Goal: Information Seeking & Learning: Learn about a topic

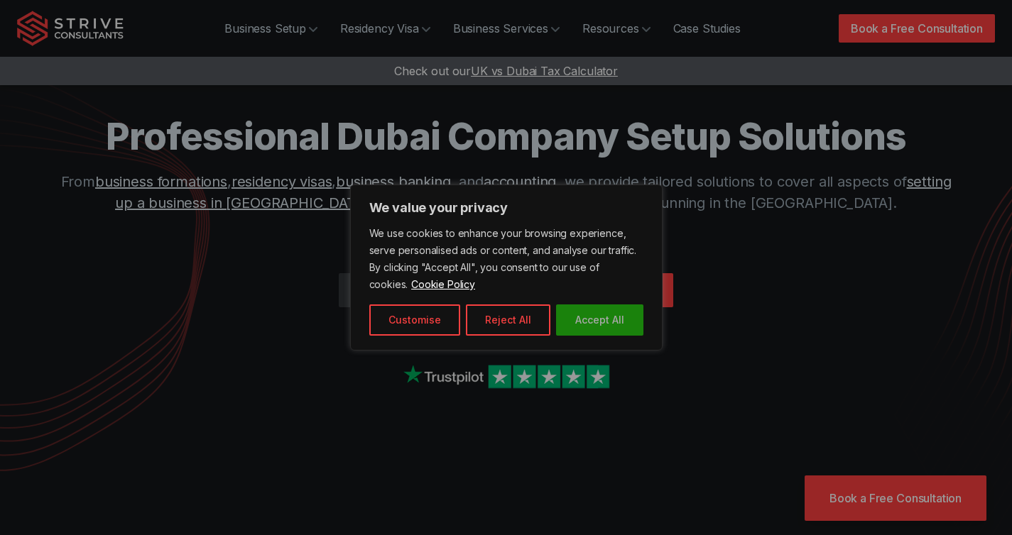
click at [587, 316] on button "Accept All" at bounding box center [599, 320] width 87 height 31
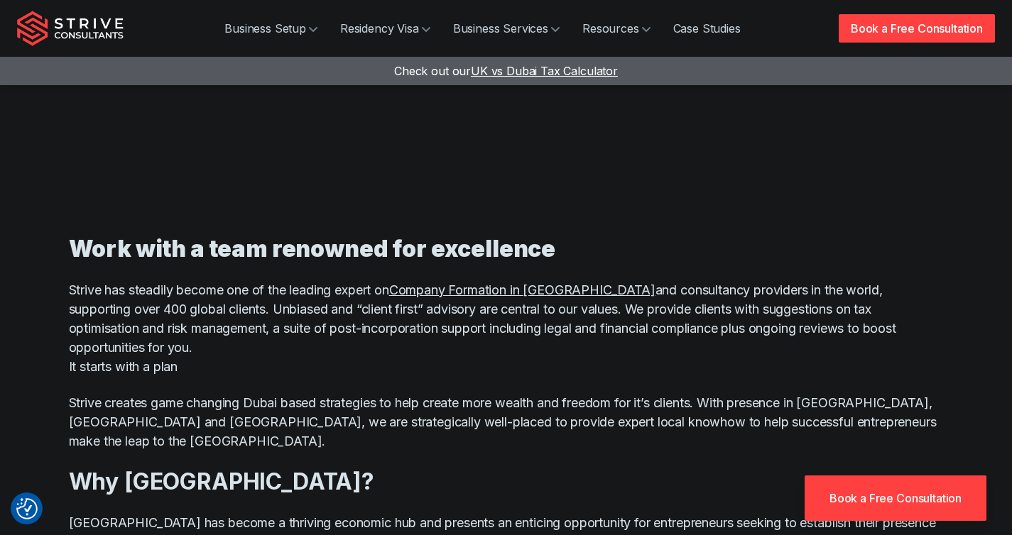
scroll to position [809, 0]
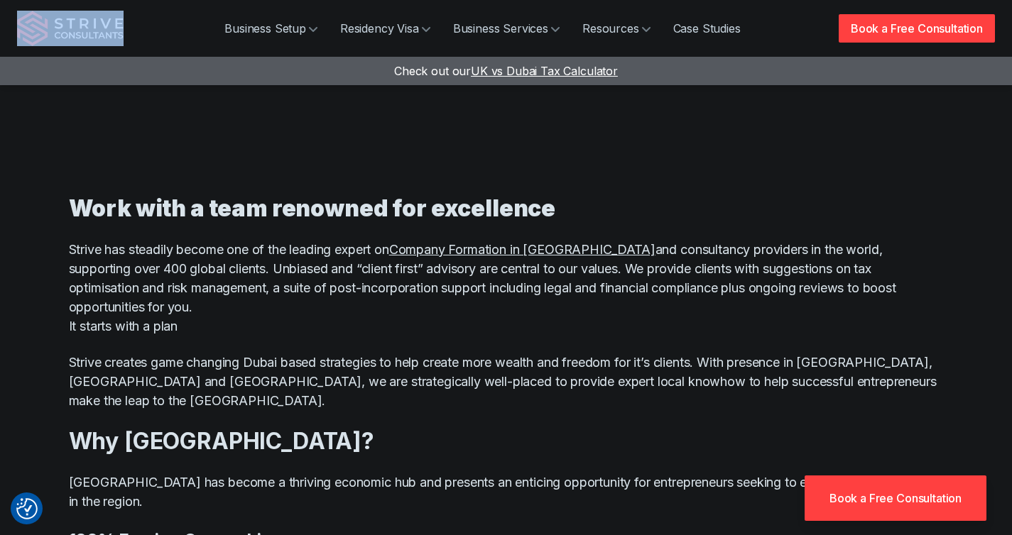
click at [129, 28] on div "Business Setup Company Formation Free Zone Mainland Offshore [GEOGRAPHIC_DATA] …" at bounding box center [506, 28] width 978 height 57
click at [99, 28] on img "Strive Consultants" at bounding box center [70, 29] width 107 height 36
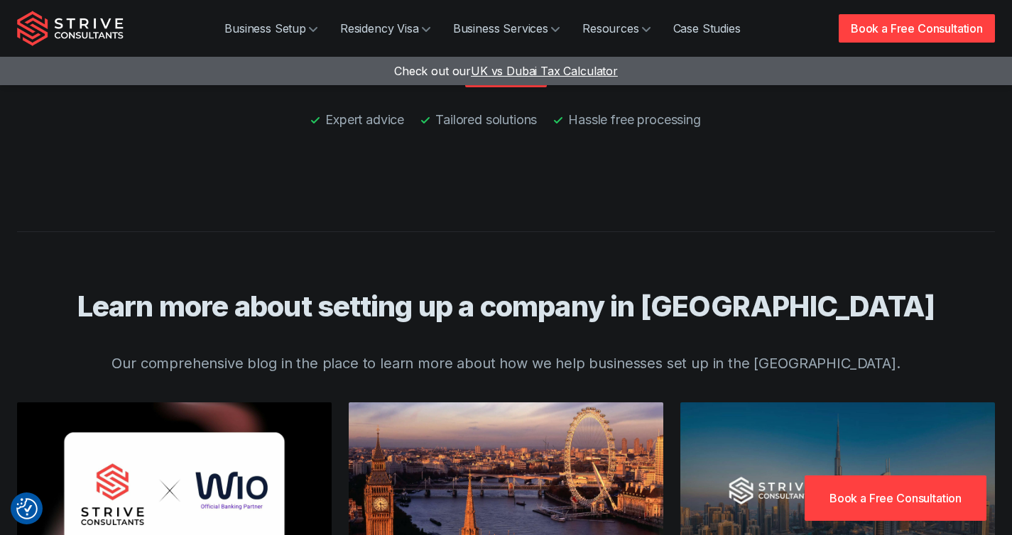
scroll to position [5430, 0]
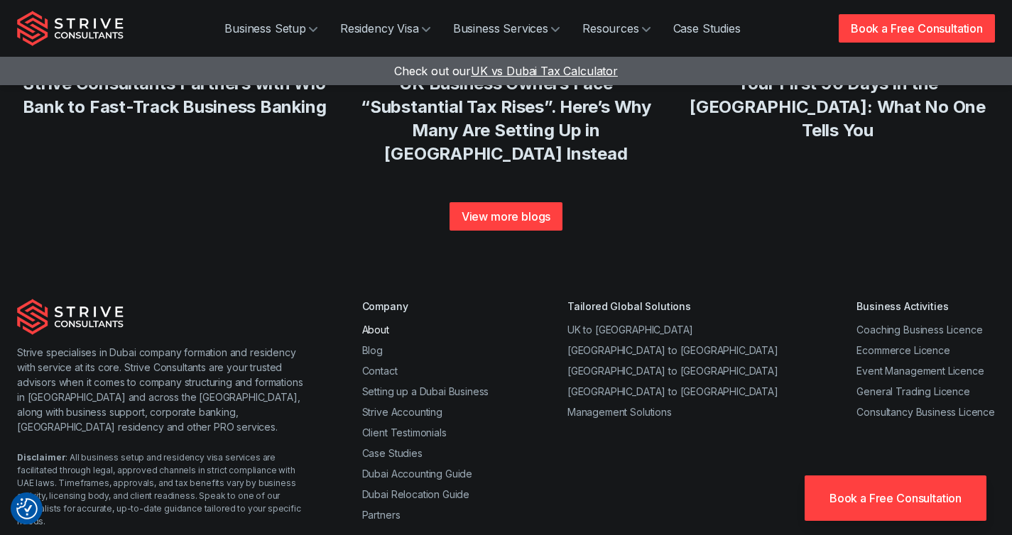
click at [374, 324] on link "About" at bounding box center [375, 330] width 27 height 12
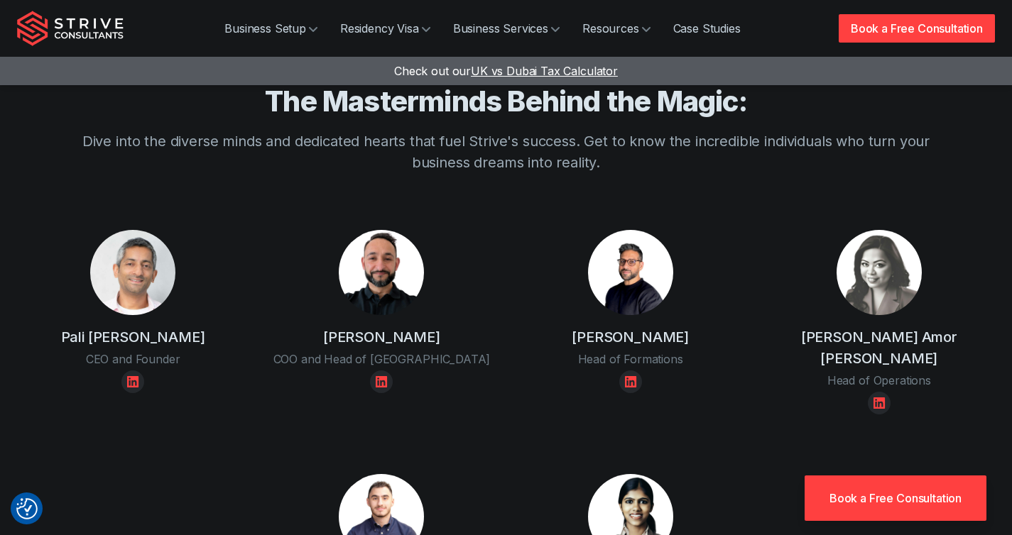
scroll to position [1156, 0]
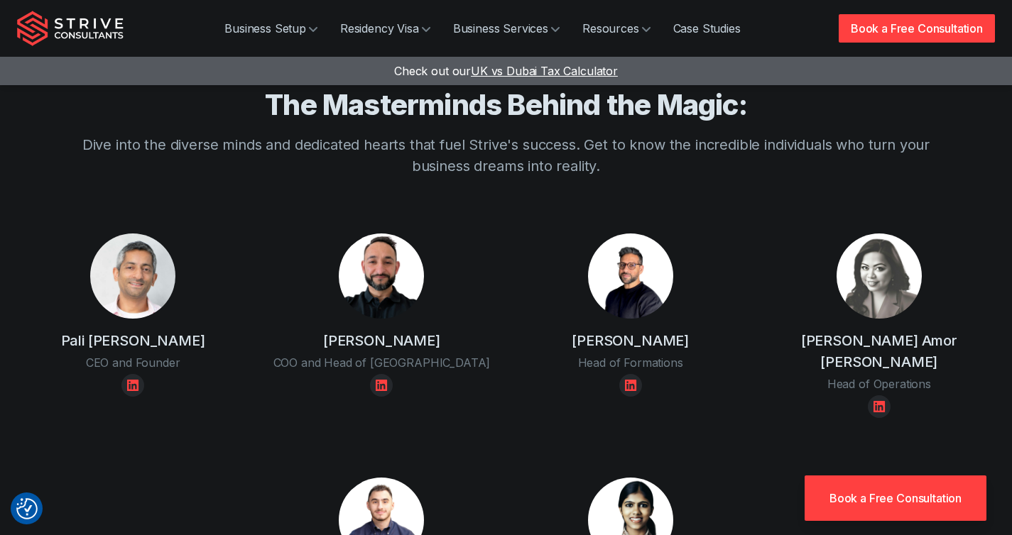
click at [606, 139] on div "The Masterminds Behind the Magic: Dive into the diverse minds and dedicated hea…" at bounding box center [506, 160] width 909 height 146
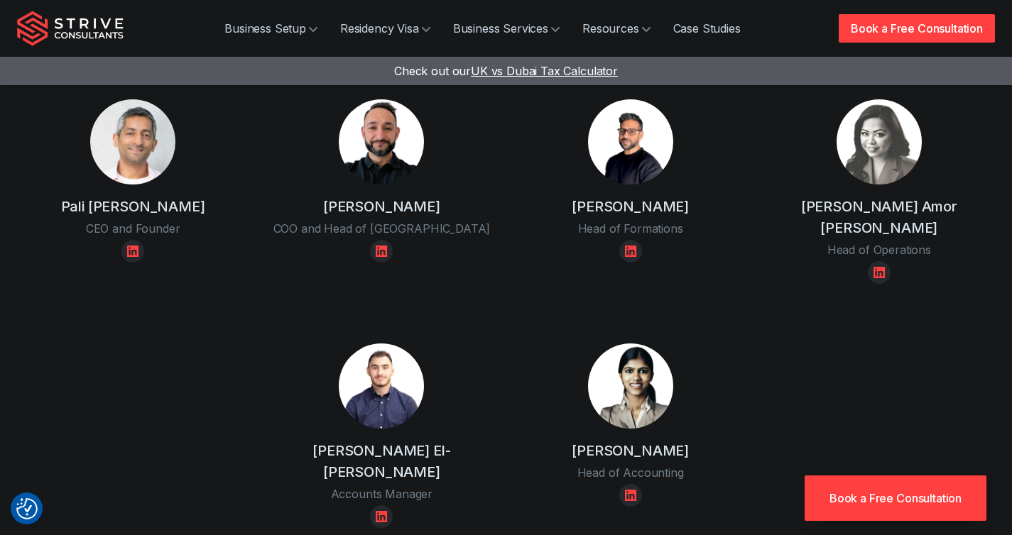
click at [513, 181] on div "Dipesh Virji Head of Formations" at bounding box center [630, 192] width 249 height 230
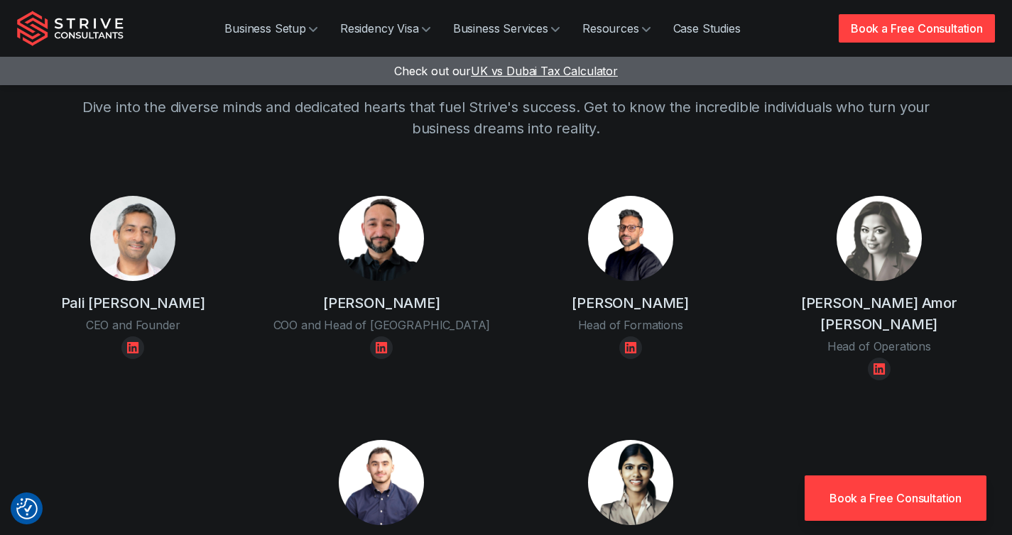
scroll to position [1191, 0]
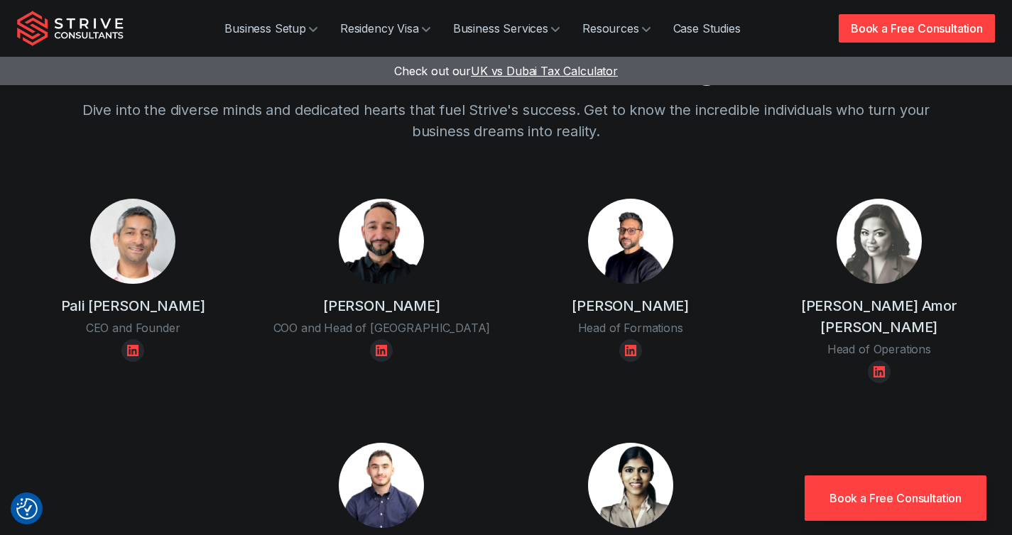
click at [296, 305] on div "Raj Karwal COO and Head of UK" at bounding box center [382, 280] width 232 height 163
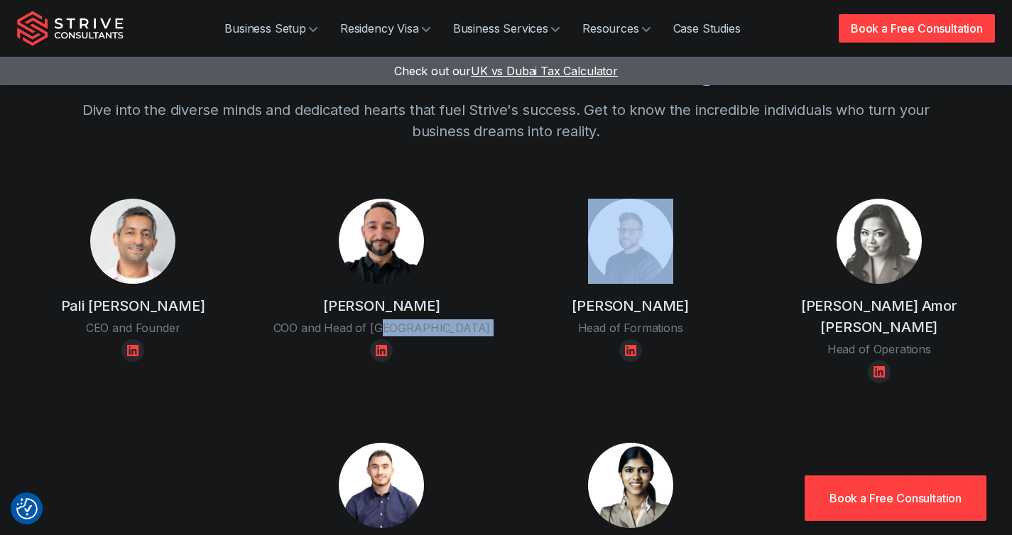
drag, startPoint x: 296, startPoint y: 305, endPoint x: 215, endPoint y: 303, distance: 81.0
click at [293, 305] on div "Raj Karwal COO and Head of UK" at bounding box center [382, 280] width 232 height 163
